Goal: Transaction & Acquisition: Purchase product/service

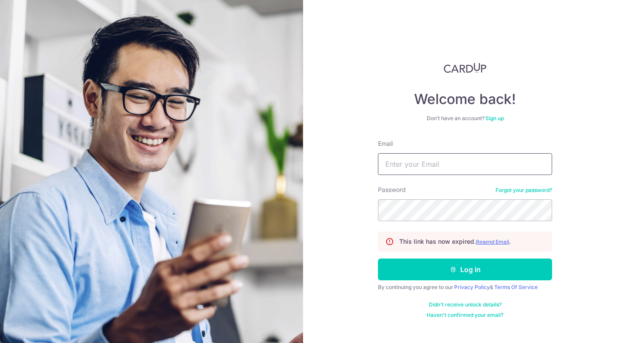
click at [399, 164] on input "Email" at bounding box center [465, 164] width 174 height 22
click at [452, 171] on input "Email" at bounding box center [465, 164] width 174 height 22
type input "karabensley@gmail.com"
click at [378, 258] on button "Log in" at bounding box center [465, 269] width 174 height 22
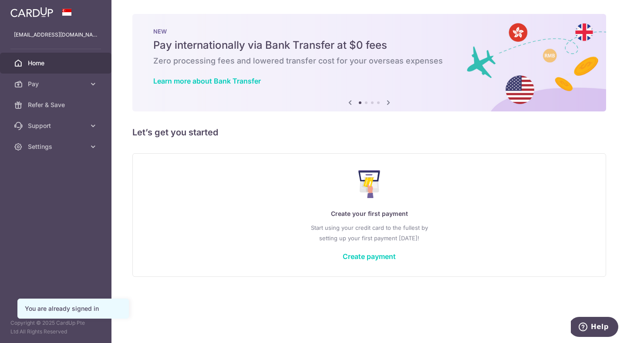
click at [377, 260] on div "Create your first payment Start using your credit card to the fullest by settin…" at bounding box center [369, 214] width 452 height 103
click at [374, 253] on link "Create payment" at bounding box center [368, 256] width 53 height 9
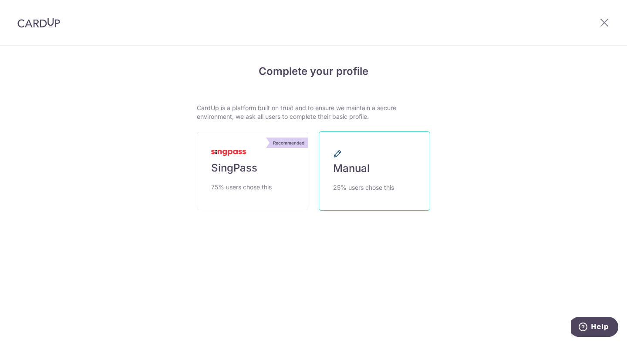
click at [382, 161] on link "Manual 25% users chose this" at bounding box center [374, 170] width 111 height 79
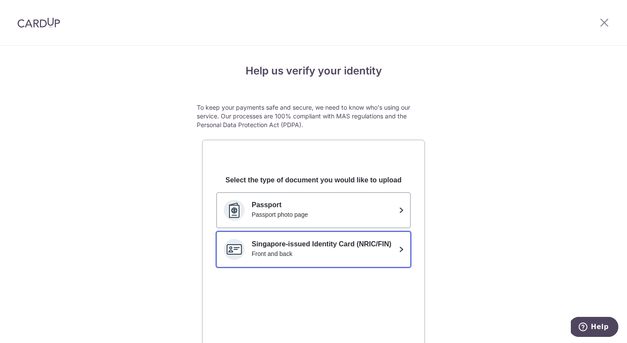
scroll to position [70, 0]
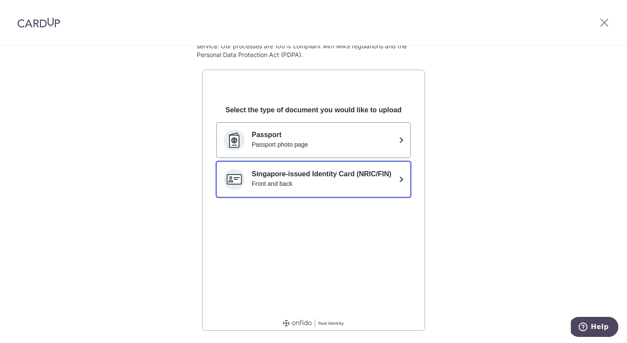
click at [323, 175] on p "Singapore-issued Identity Card (NRIC/FIN)" at bounding box center [324, 174] width 144 height 10
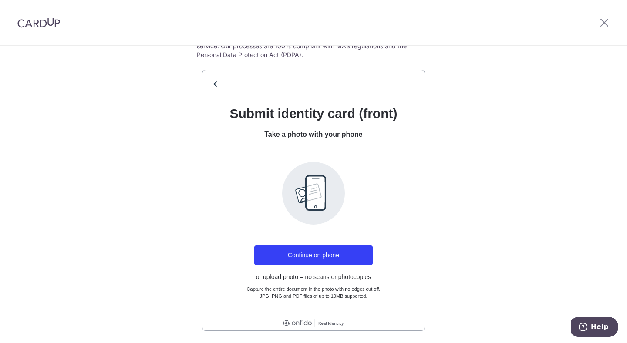
scroll to position [99, 0]
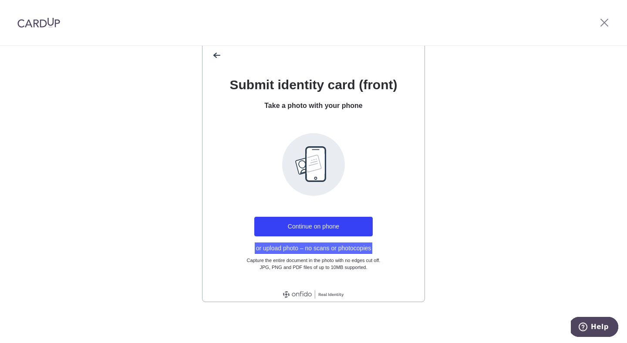
click at [330, 248] on button "or upload photo – no scans or photocopies" at bounding box center [314, 247] width 118 height 11
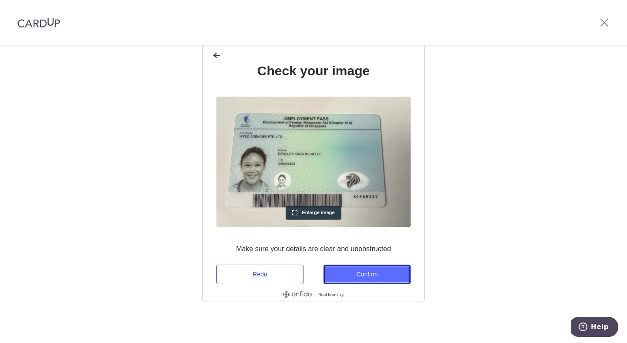
click at [367, 275] on button "Confirm" at bounding box center [366, 275] width 87 height 20
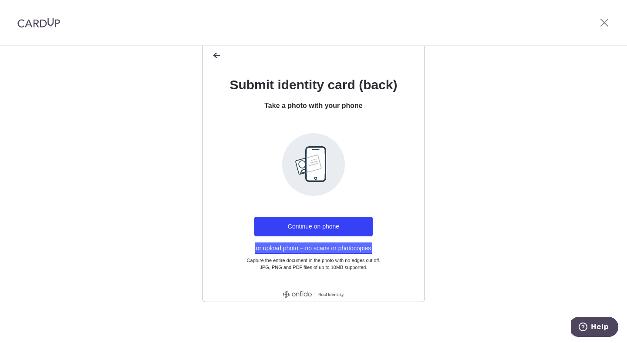
click at [319, 247] on button "or upload photo – no scans or photocopies" at bounding box center [314, 247] width 118 height 11
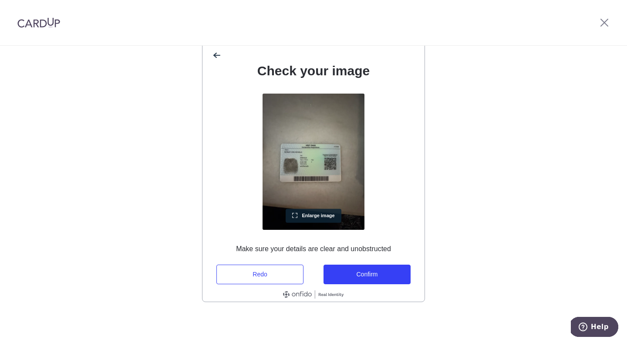
click at [306, 217] on span "Enlarge image" at bounding box center [318, 215] width 33 height 5
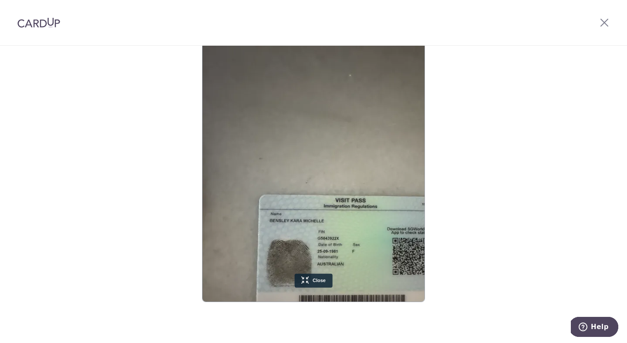
scroll to position [79, 46]
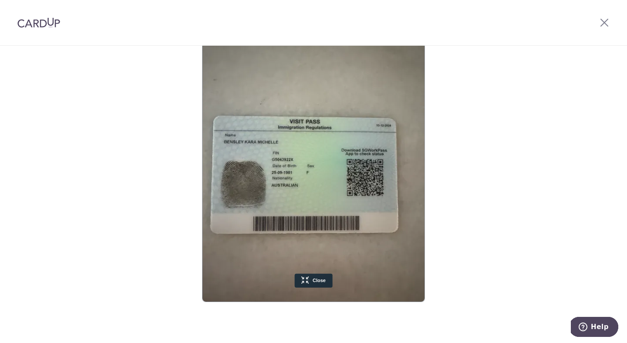
click at [522, 260] on div "Help us verify your identity To keep your payments safe and secure, we need to …" at bounding box center [313, 145] width 627 height 396
click at [528, 250] on div "Help us verify your identity To keep your payments safe and secure, we need to …" at bounding box center [313, 145] width 627 height 396
click at [605, 28] on div at bounding box center [603, 22] width 45 height 45
click at [607, 23] on icon at bounding box center [604, 22] width 10 height 11
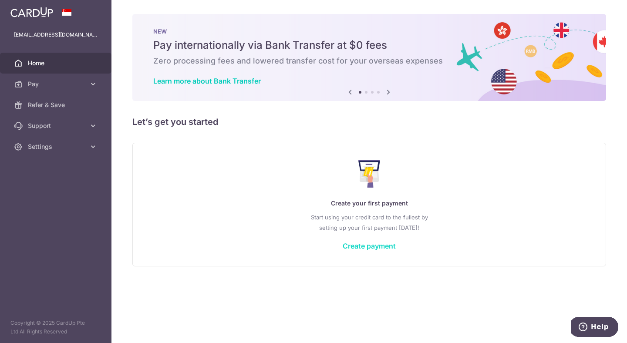
click at [385, 246] on link "Create payment" at bounding box center [368, 246] width 53 height 9
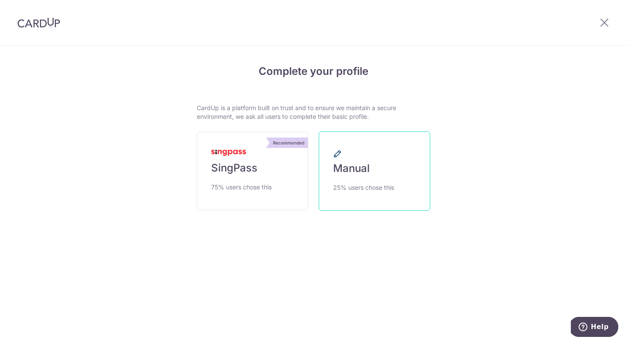
click at [365, 168] on span "Manual" at bounding box center [351, 168] width 37 height 14
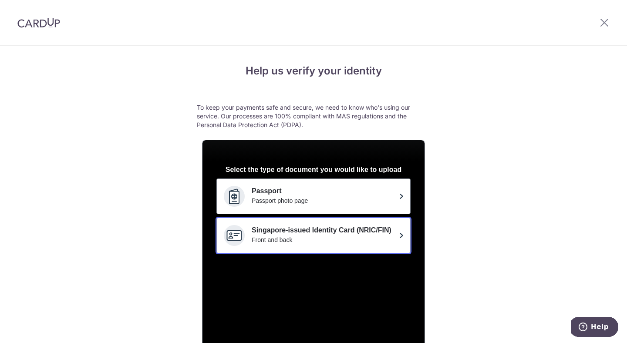
click at [320, 225] on p "Singapore-issued Identity Card (NRIC/FIN)" at bounding box center [324, 230] width 144 height 10
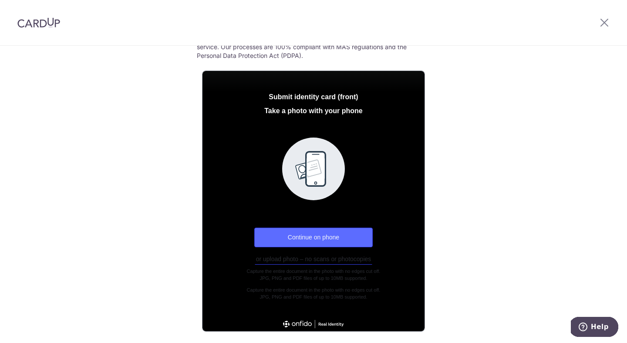
scroll to position [75, 0]
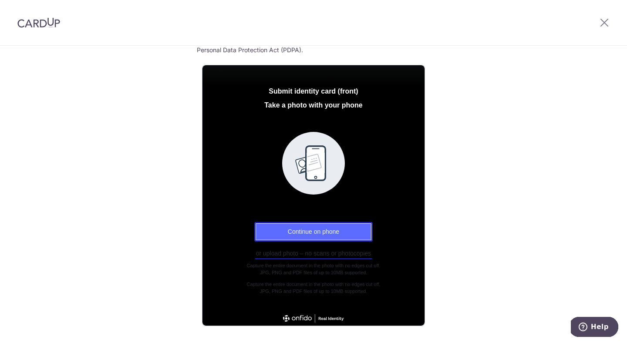
click at [325, 234] on button "Continue on phone" at bounding box center [313, 232] width 118 height 20
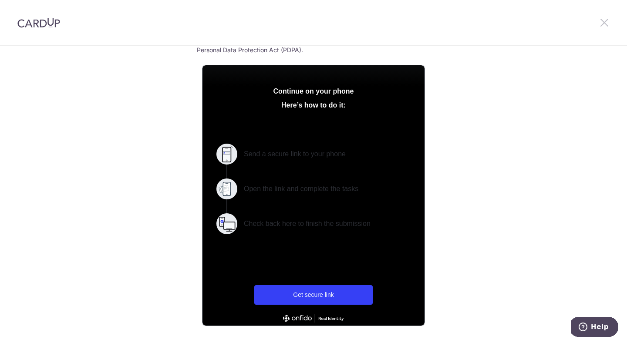
click at [603, 24] on icon at bounding box center [604, 22] width 10 height 11
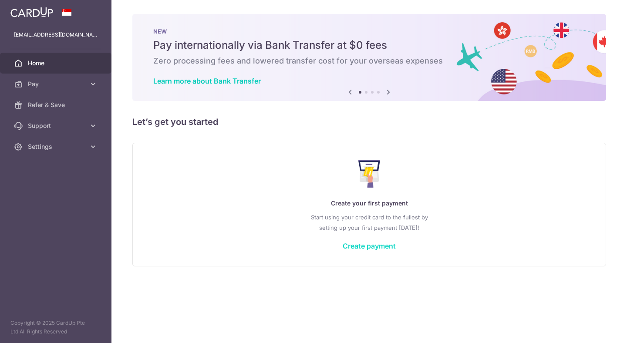
click at [362, 242] on link "Create payment" at bounding box center [368, 246] width 53 height 9
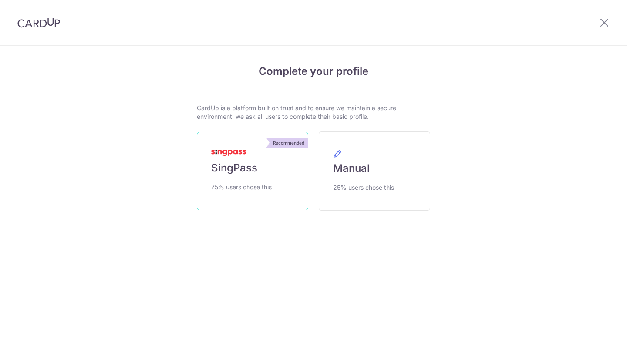
click at [250, 175] on link "Recommended SingPass 75% users chose this" at bounding box center [252, 171] width 111 height 78
click at [595, 20] on div at bounding box center [603, 22] width 45 height 45
click at [605, 25] on icon at bounding box center [604, 22] width 10 height 11
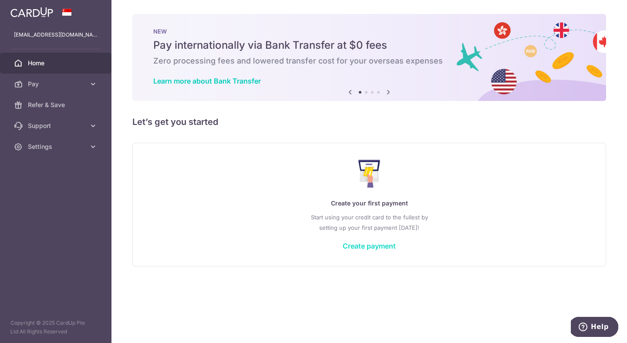
click at [366, 247] on link "Create payment" at bounding box center [368, 246] width 53 height 9
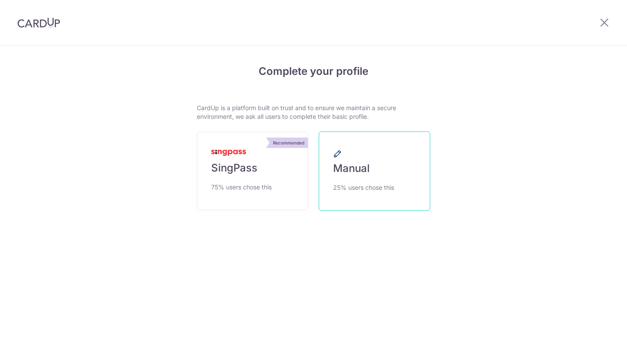
click at [385, 180] on link "Manual 25% users chose this" at bounding box center [374, 170] width 111 height 79
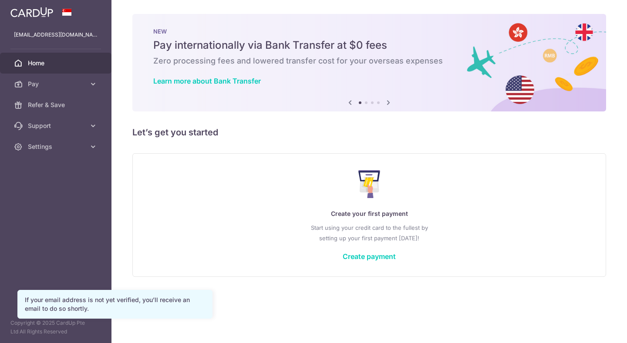
click at [354, 260] on div "Create your first payment Start using your credit card to the fullest by settin…" at bounding box center [369, 214] width 452 height 103
click at [356, 256] on link "Create payment" at bounding box center [368, 256] width 53 height 9
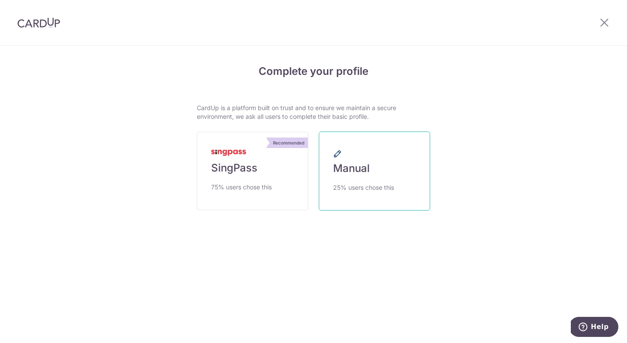
click at [364, 136] on link "Manual 25% users chose this" at bounding box center [374, 170] width 111 height 79
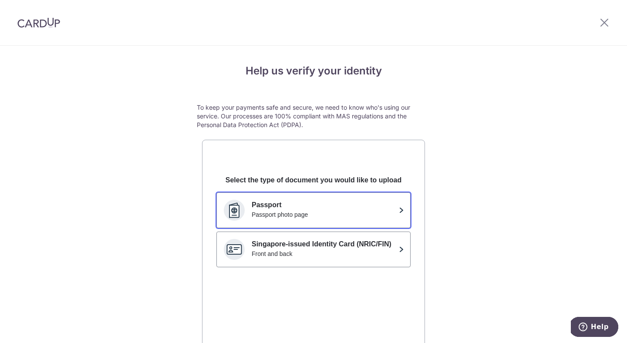
click at [357, 222] on button "Passport Passport photo page" at bounding box center [313, 210] width 194 height 36
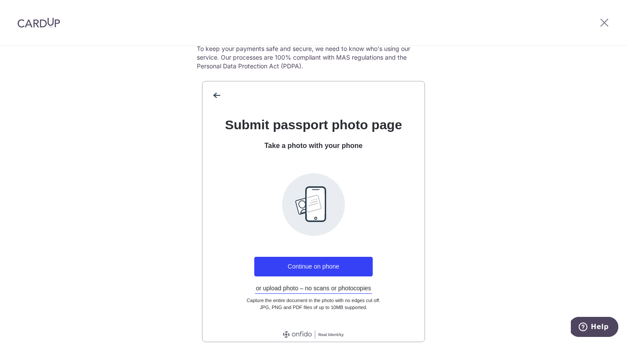
scroll to position [60, 0]
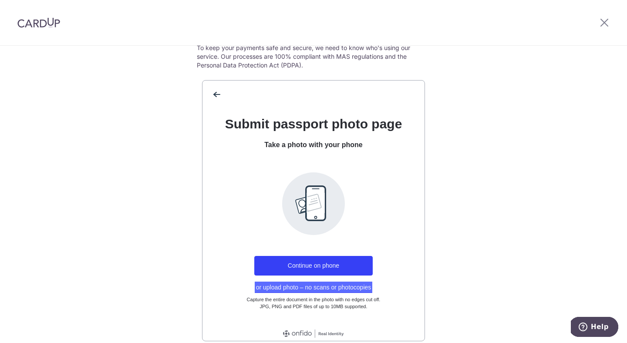
click at [339, 290] on button "or upload photo – no scans or photocopies" at bounding box center [314, 287] width 118 height 11
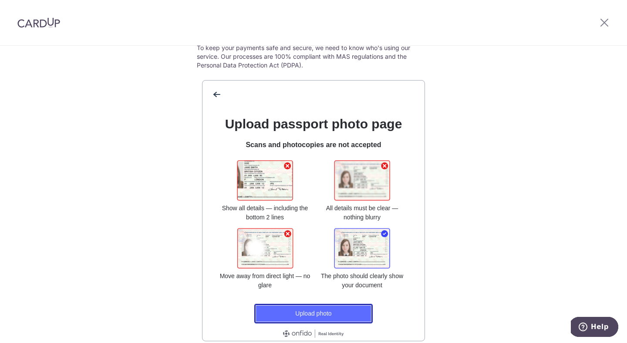
click at [317, 309] on button "Upload photo" at bounding box center [313, 314] width 118 height 20
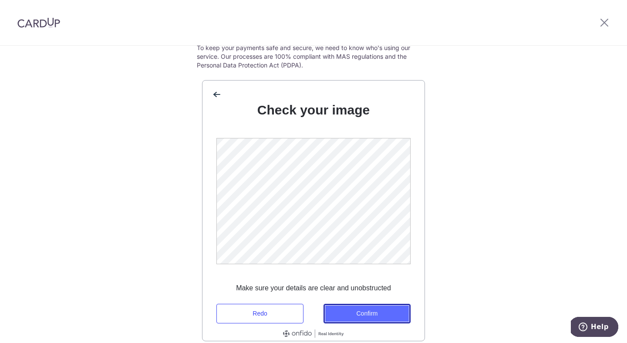
click at [379, 310] on button "Confirm" at bounding box center [366, 314] width 87 height 20
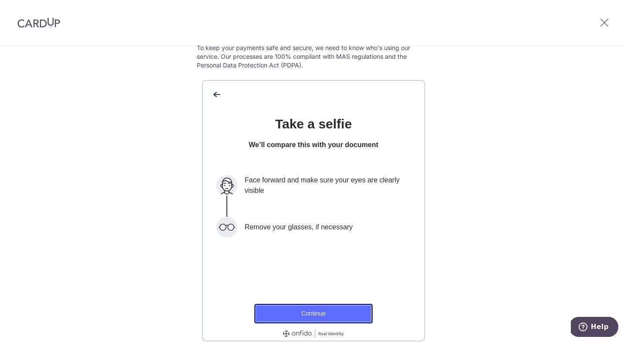
click at [346, 308] on button "Continue" at bounding box center [313, 314] width 118 height 20
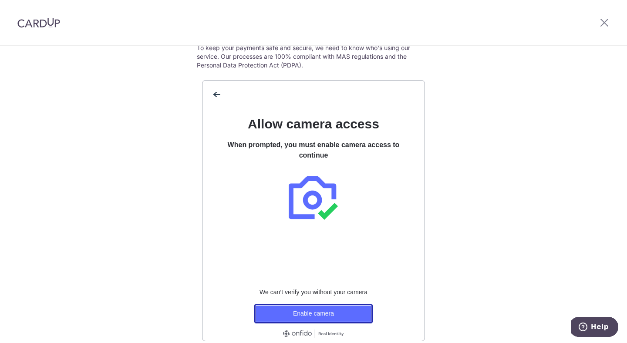
click at [333, 311] on button "Enable camera" at bounding box center [313, 314] width 118 height 20
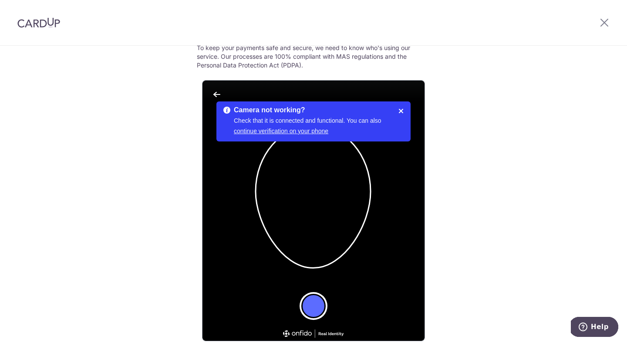
click at [312, 302] on button "Take a photo" at bounding box center [313, 306] width 24 height 24
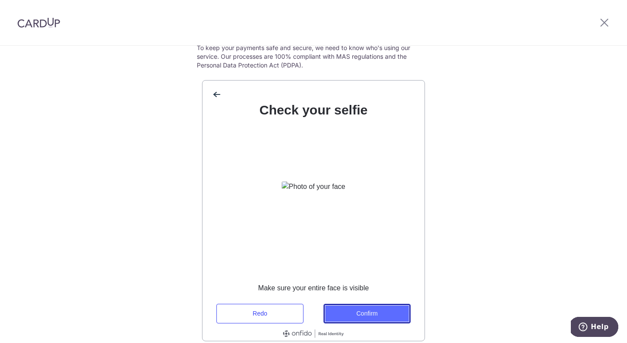
click at [363, 312] on button "Confirm" at bounding box center [366, 314] width 87 height 20
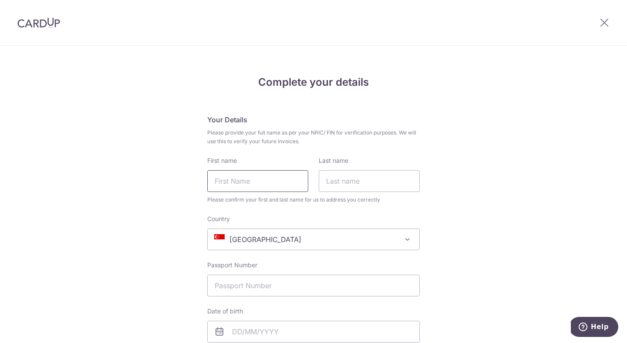
click at [238, 175] on input "First name" at bounding box center [257, 181] width 101 height 22
type input "KARA"
click at [351, 188] on input "Last name" at bounding box center [369, 181] width 101 height 22
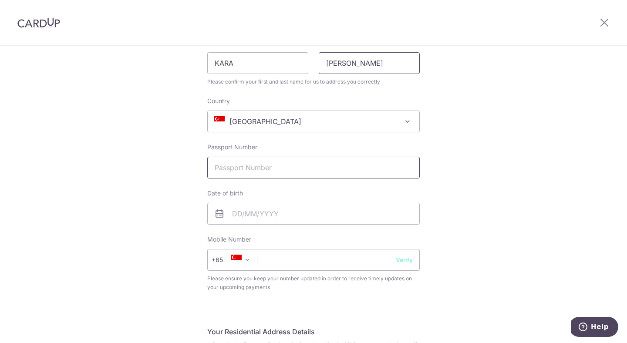
scroll to position [119, 0]
type input "[PERSON_NAME]"
click at [326, 167] on input "Passport Number" at bounding box center [313, 166] width 212 height 22
type input "PA9087291"
click at [349, 215] on input "text" at bounding box center [313, 212] width 212 height 22
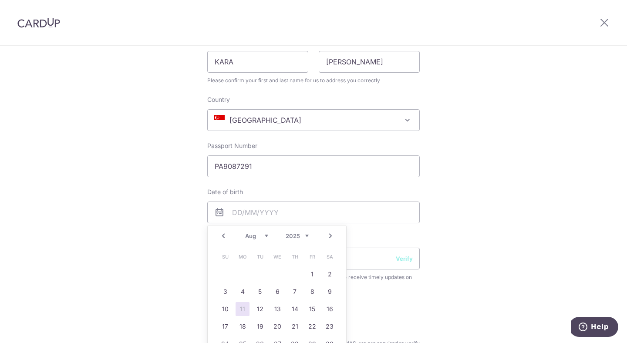
click at [299, 235] on select "1925 1926 1927 1928 1929 1930 1931 1932 1933 1934 1935 1936 1937 1938 1939 1940…" at bounding box center [296, 235] width 23 height 7
click at [255, 236] on select "Jan Feb Mar Apr May Jun Jul Aug Sep Oct Nov Dec" at bounding box center [256, 235] width 23 height 7
click at [312, 324] on link "25" at bounding box center [312, 326] width 14 height 14
type input "25/09/1981"
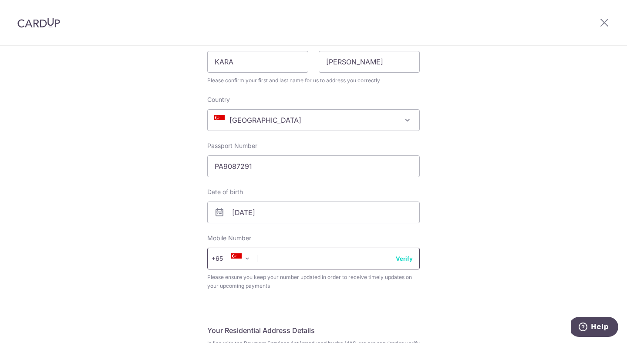
click at [282, 260] on input "text" at bounding box center [313, 259] width 212 height 22
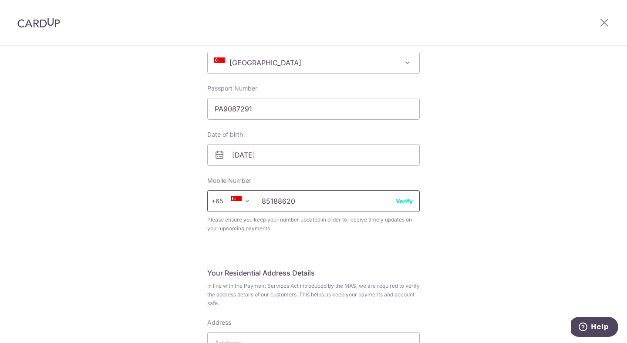
scroll to position [182, 0]
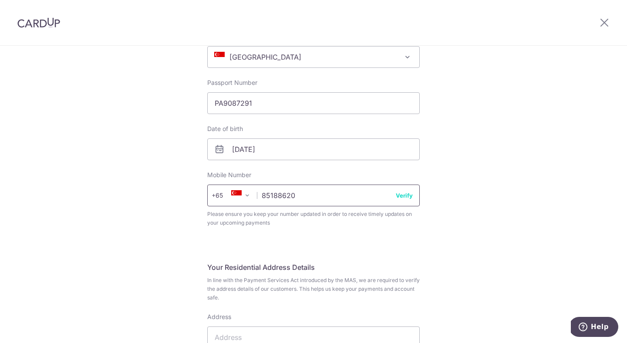
type input "85188620"
click at [405, 195] on button "Verify" at bounding box center [404, 195] width 17 height 9
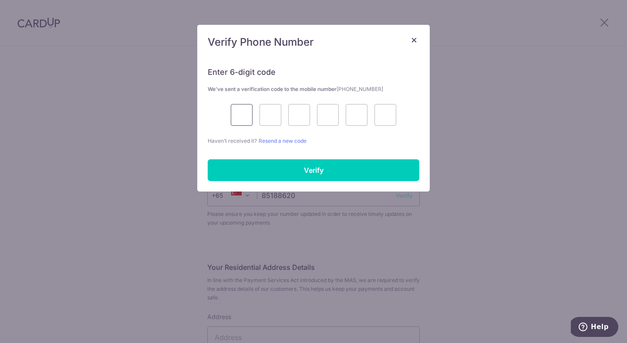
click at [247, 119] on input "text" at bounding box center [242, 115] width 22 height 22
type input "9"
type input "3"
type input "5"
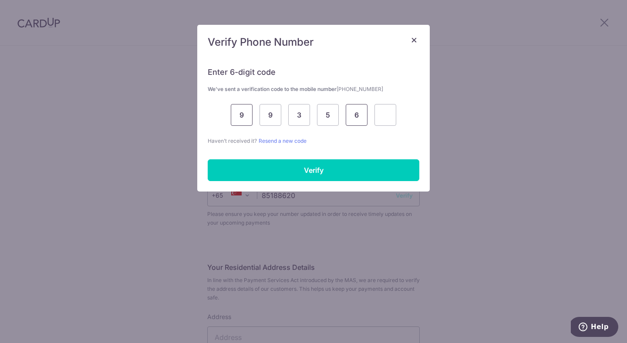
type input "6"
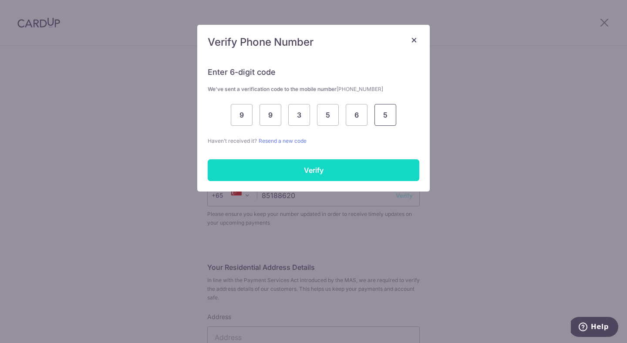
type input "5"
click at [283, 162] on input "Verify" at bounding box center [313, 170] width 211 height 22
click at [326, 175] on input "Verify" at bounding box center [313, 170] width 211 height 22
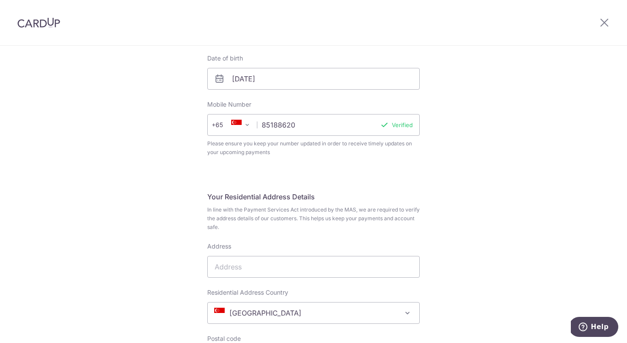
scroll to position [259, 0]
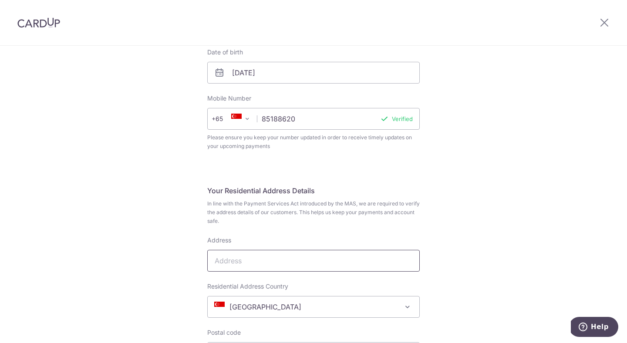
click at [321, 268] on input "Address" at bounding box center [313, 261] width 212 height 22
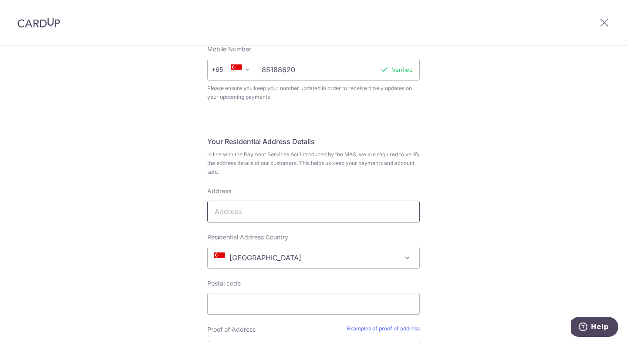
scroll to position [366, 0]
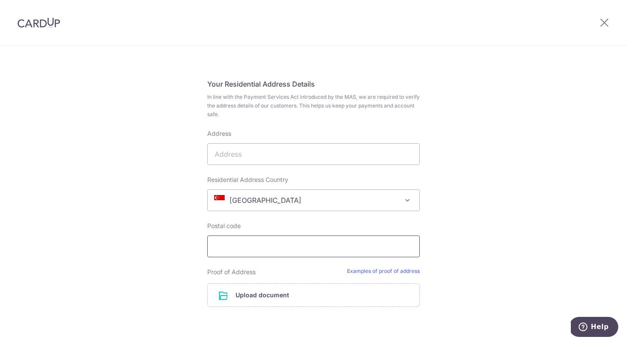
click at [309, 244] on input "Postal code" at bounding box center [313, 246] width 212 height 22
type input "439972"
click at [264, 294] on input "file" at bounding box center [313, 295] width 211 height 23
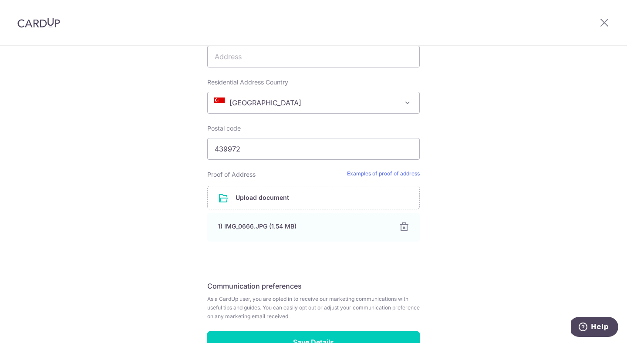
scroll to position [506, 0]
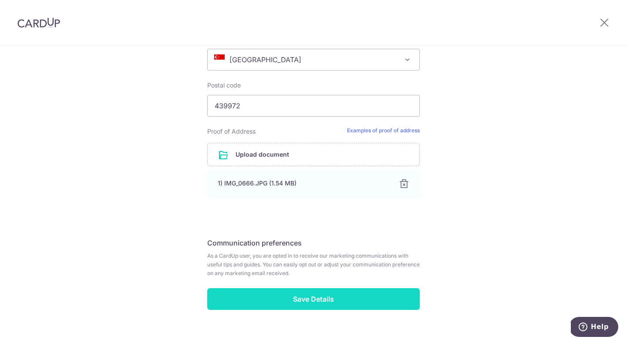
click at [349, 300] on input "Save Details" at bounding box center [313, 299] width 212 height 22
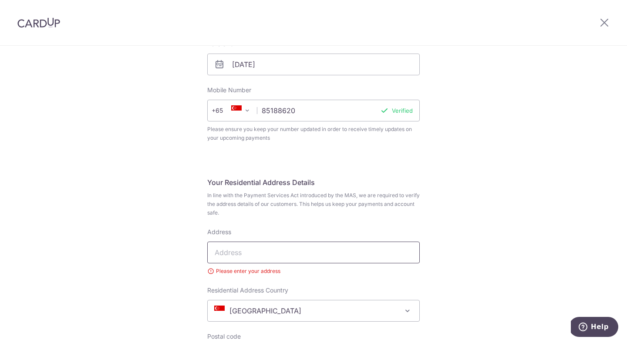
scroll to position [265, 0]
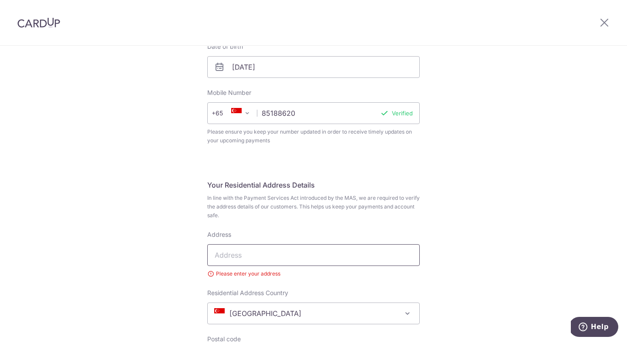
click at [291, 252] on input "Address" at bounding box center [313, 255] width 212 height 22
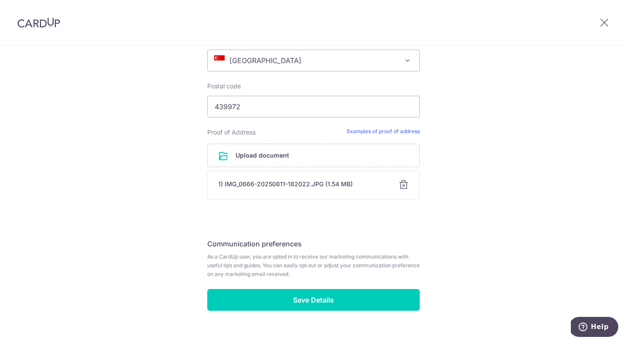
scroll to position [533, 0]
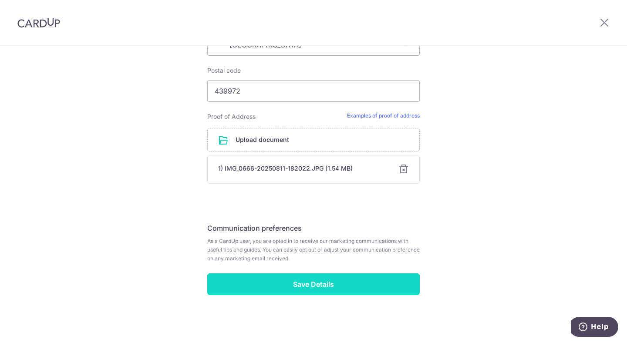
type input "[STREET_ADDRESS]"
click at [357, 284] on input "Save Details" at bounding box center [313, 284] width 212 height 22
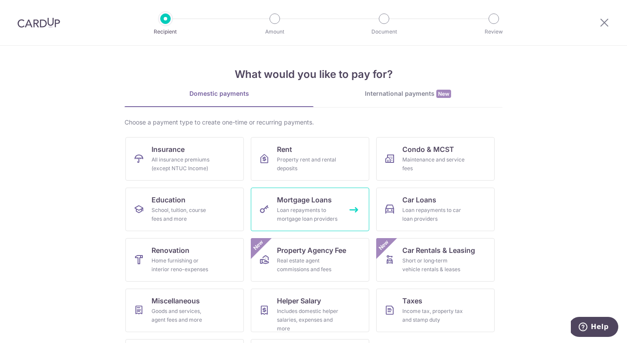
scroll to position [47, 0]
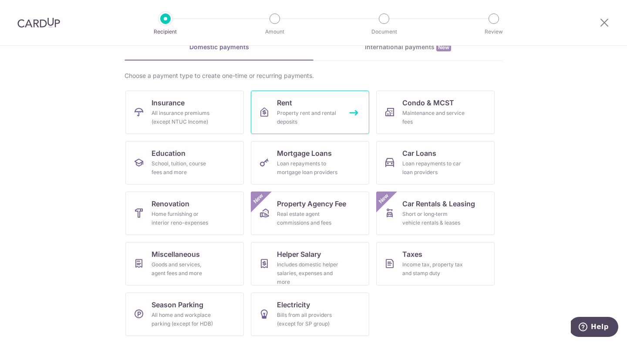
click at [279, 105] on span "Rent" at bounding box center [284, 102] width 15 height 10
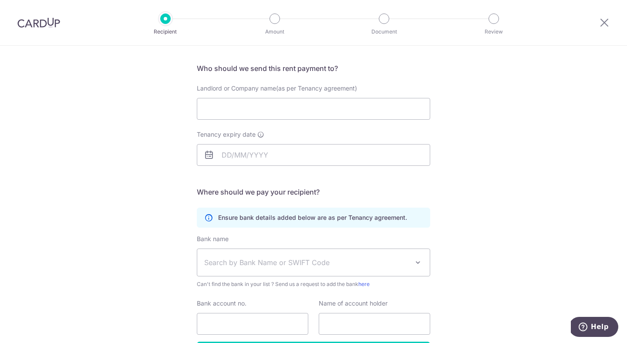
scroll to position [53, 0]
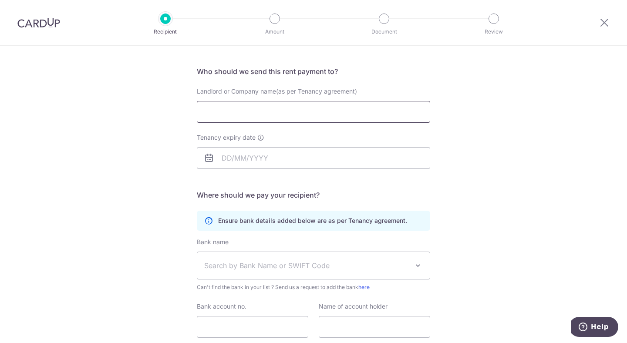
click at [276, 101] on input "Landlord or Company name(as per Tenancy agreement)" at bounding box center [313, 112] width 233 height 22
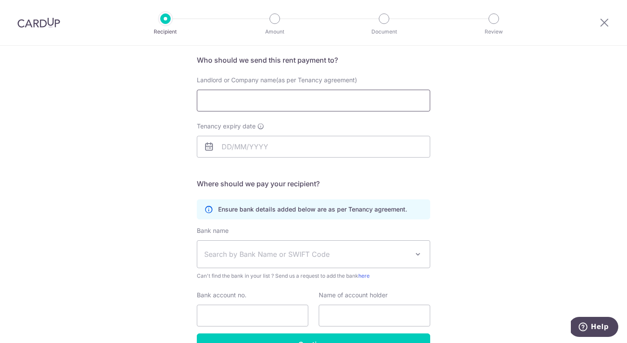
scroll to position [69, 0]
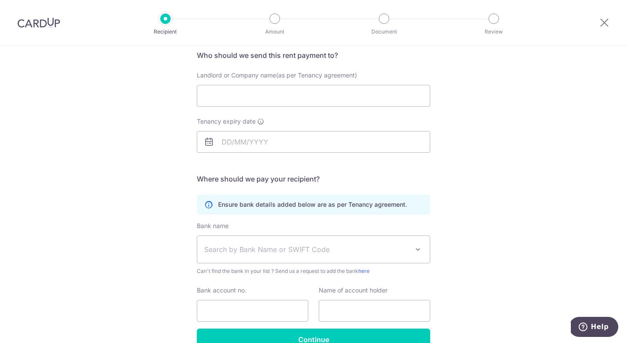
click at [310, 237] on span "Search by Bank Name or SWIFT Code" at bounding box center [313, 249] width 232 height 27
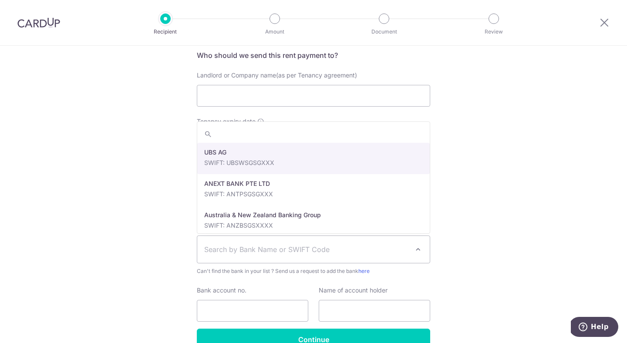
click at [498, 235] on div "Who would you like to pay? Your recipient does not need a CardUp account to rec…" at bounding box center [313, 184] width 627 height 414
